Goal: Task Accomplishment & Management: Complete application form

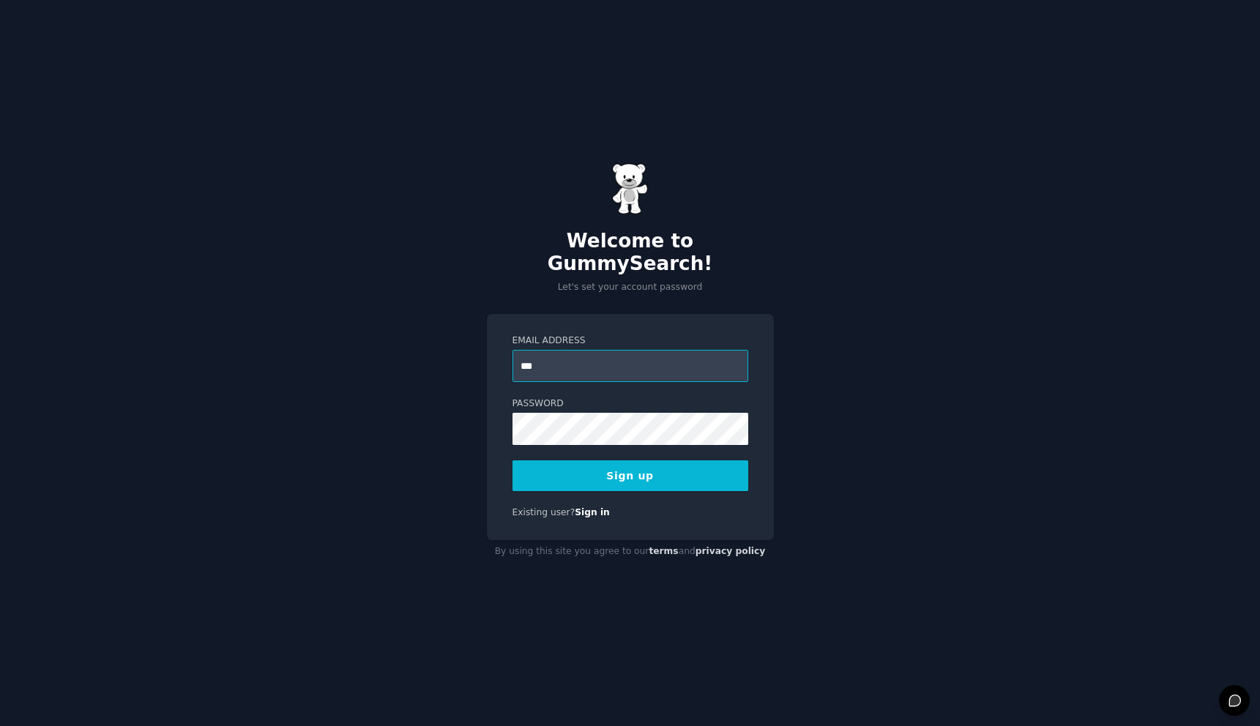
type input "**********"
click at [667, 470] on button "Sign up" at bounding box center [630, 475] width 236 height 31
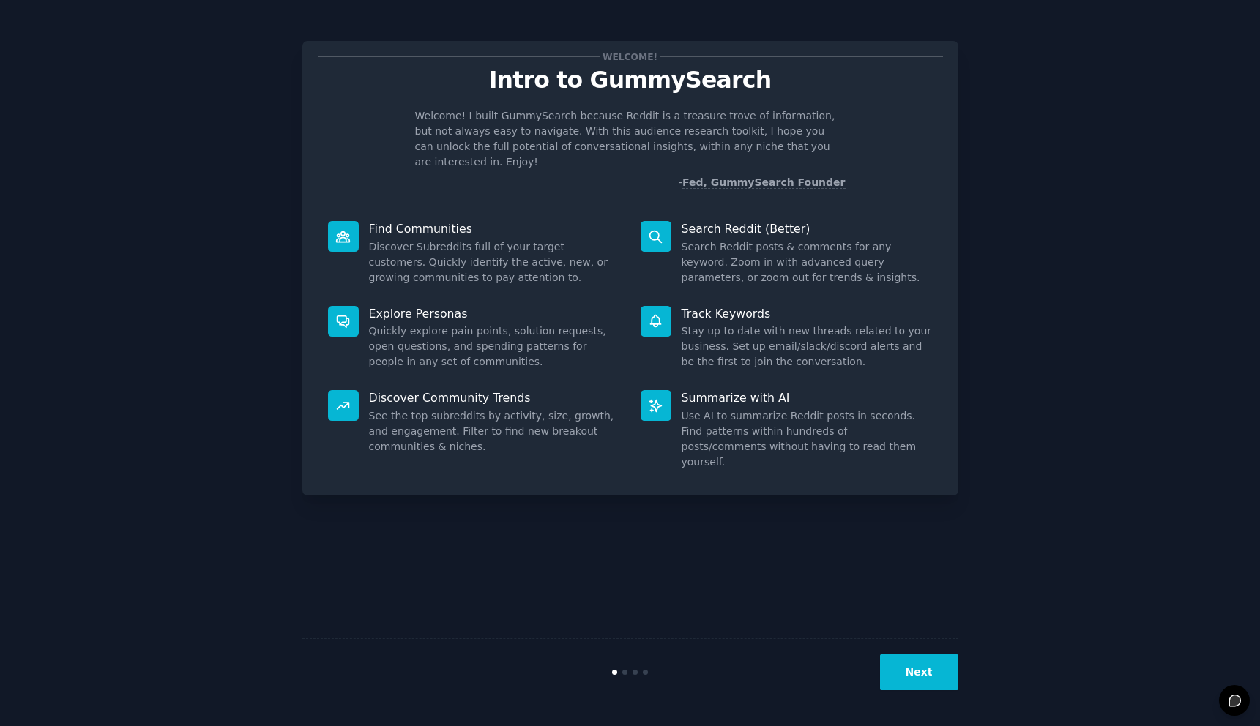
click at [916, 706] on div "Welcome! Intro to GummySearch Welcome! I built GummySearch because Reddit is a …" at bounding box center [630, 363] width 1260 height 726
click at [925, 676] on button "Next" at bounding box center [919, 672] width 78 height 36
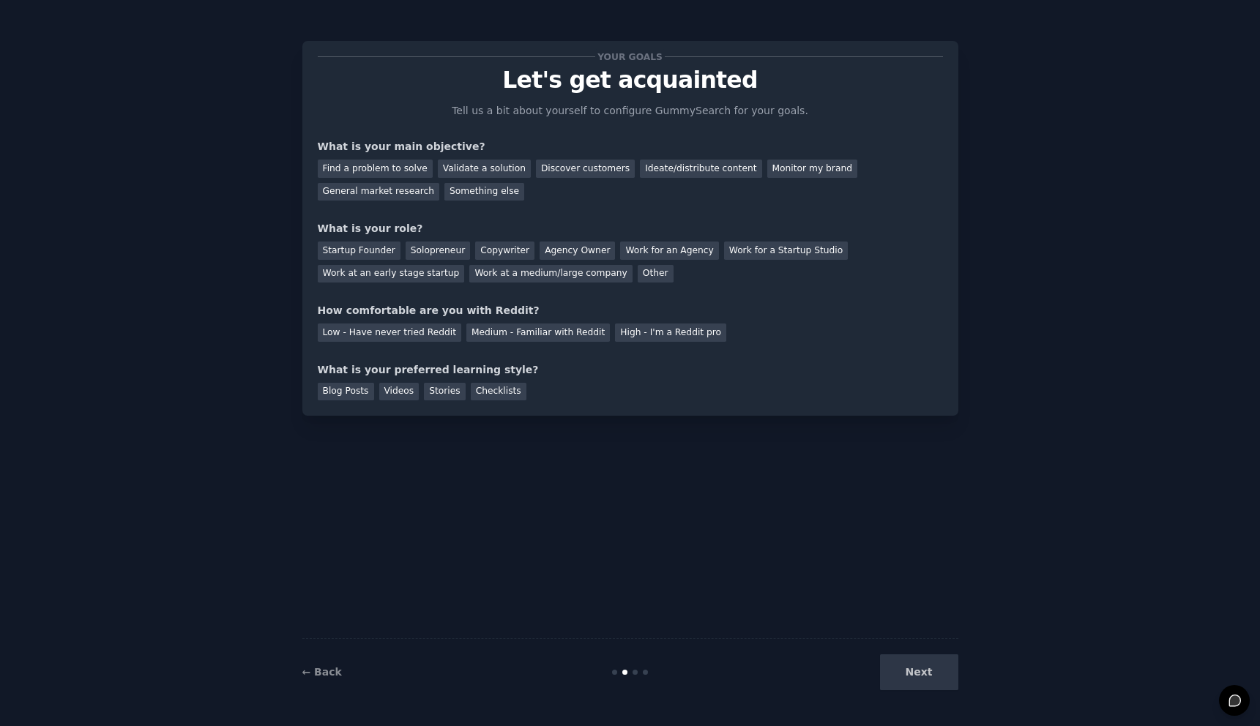
click at [925, 677] on div "Next" at bounding box center [848, 672] width 219 height 36
click at [408, 173] on div "Find a problem to solve" at bounding box center [375, 169] width 115 height 18
click at [493, 171] on div "Validate a solution" at bounding box center [484, 169] width 93 height 18
click at [558, 170] on div "Discover customers" at bounding box center [585, 169] width 99 height 18
click at [507, 165] on div "Validate a solution" at bounding box center [484, 169] width 93 height 18
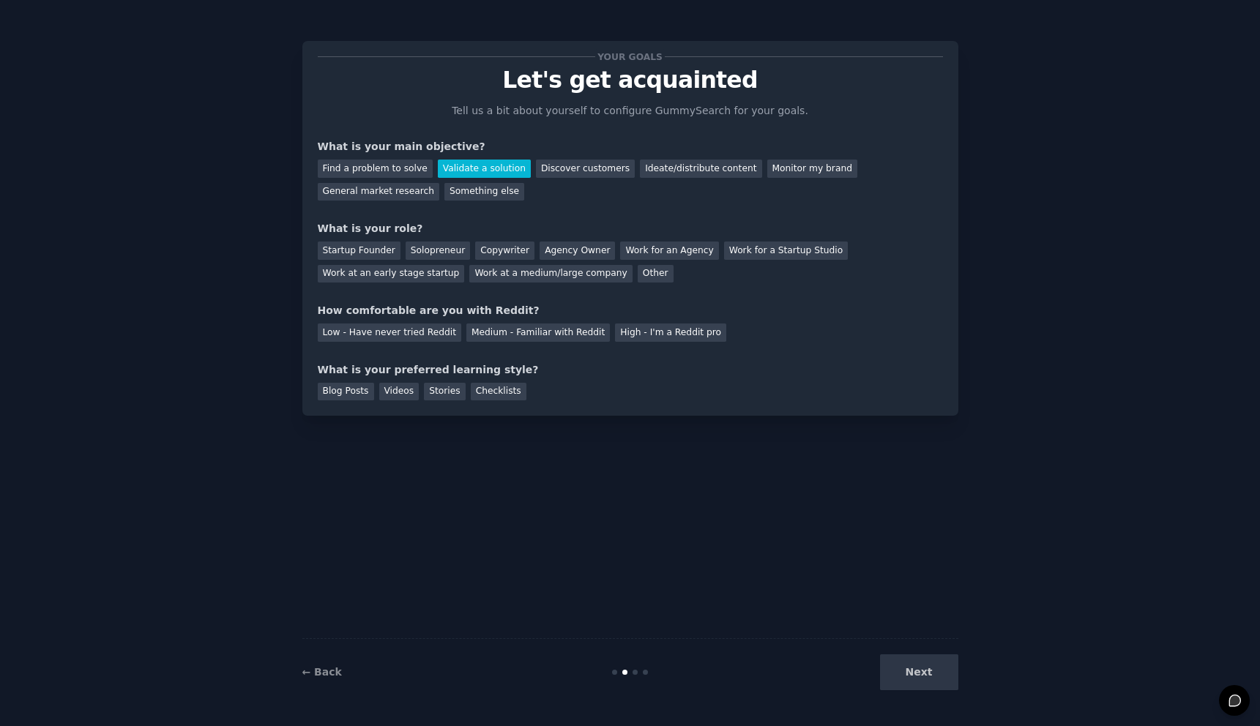
click at [366, 180] on div "Find a problem to solve Validate a solution Discover customers Ideate/distribut…" at bounding box center [630, 177] width 625 height 46
click at [378, 173] on div "Find a problem to solve" at bounding box center [375, 169] width 115 height 18
click at [360, 250] on div "Startup Founder" at bounding box center [359, 251] width 83 height 18
click at [490, 341] on div "Your goals Let's get acquainted Tell us a bit about yourself to configure Gummy…" at bounding box center [630, 228] width 625 height 344
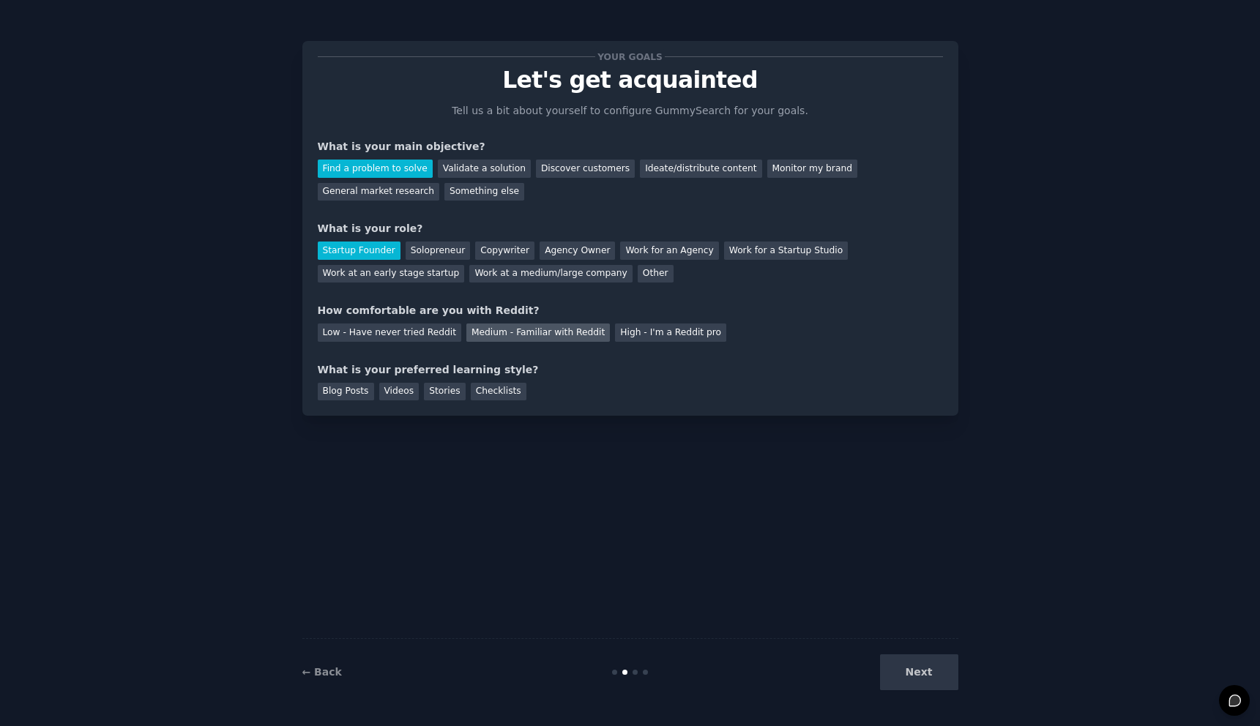
click at [504, 337] on div "Medium - Familiar with Reddit" at bounding box center [537, 333] width 143 height 18
click at [393, 391] on div "Videos" at bounding box center [399, 392] width 40 height 18
click at [352, 392] on div "Blog Posts" at bounding box center [346, 392] width 56 height 18
click at [927, 668] on button "Next" at bounding box center [919, 672] width 78 height 36
